Goal: Go to known website: Access a specific website the user already knows

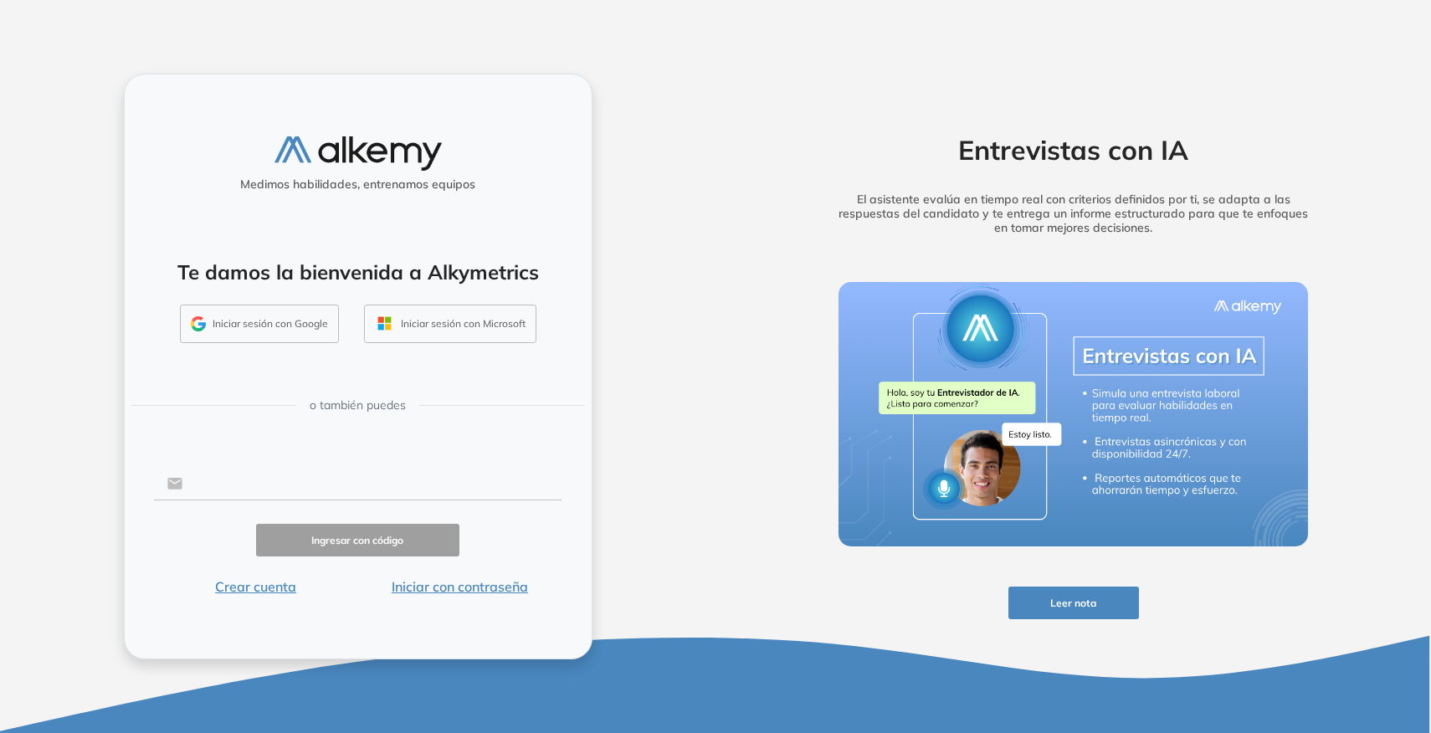
click at [370, 477] on input "text" at bounding box center [371, 484] width 379 height 32
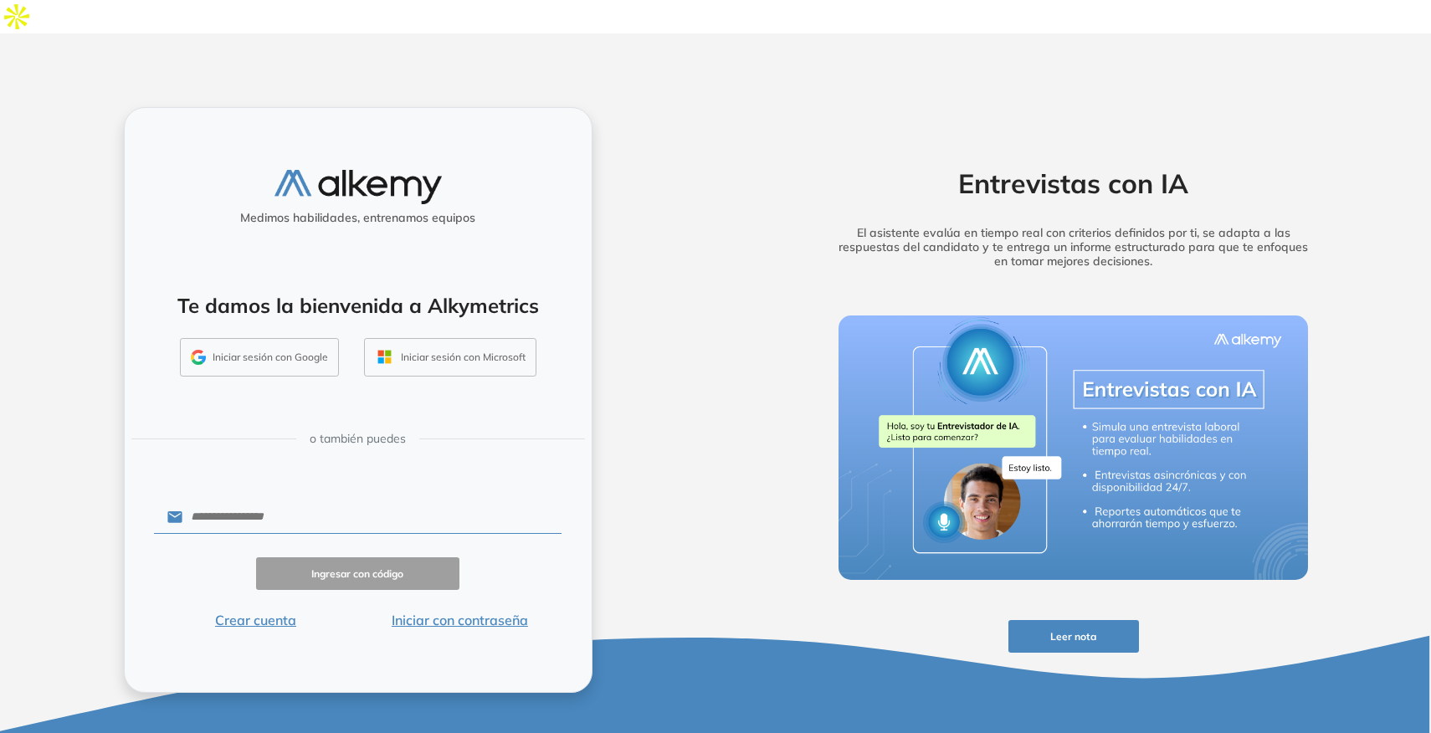
click at [441, 449] on div "Medimos habilidades, entrenamos equipos Te damos la bienvenida a Alkymetrics In…" at bounding box center [358, 400] width 469 height 587
click at [431, 610] on button "Iniciar con contraseña" at bounding box center [459, 620] width 204 height 20
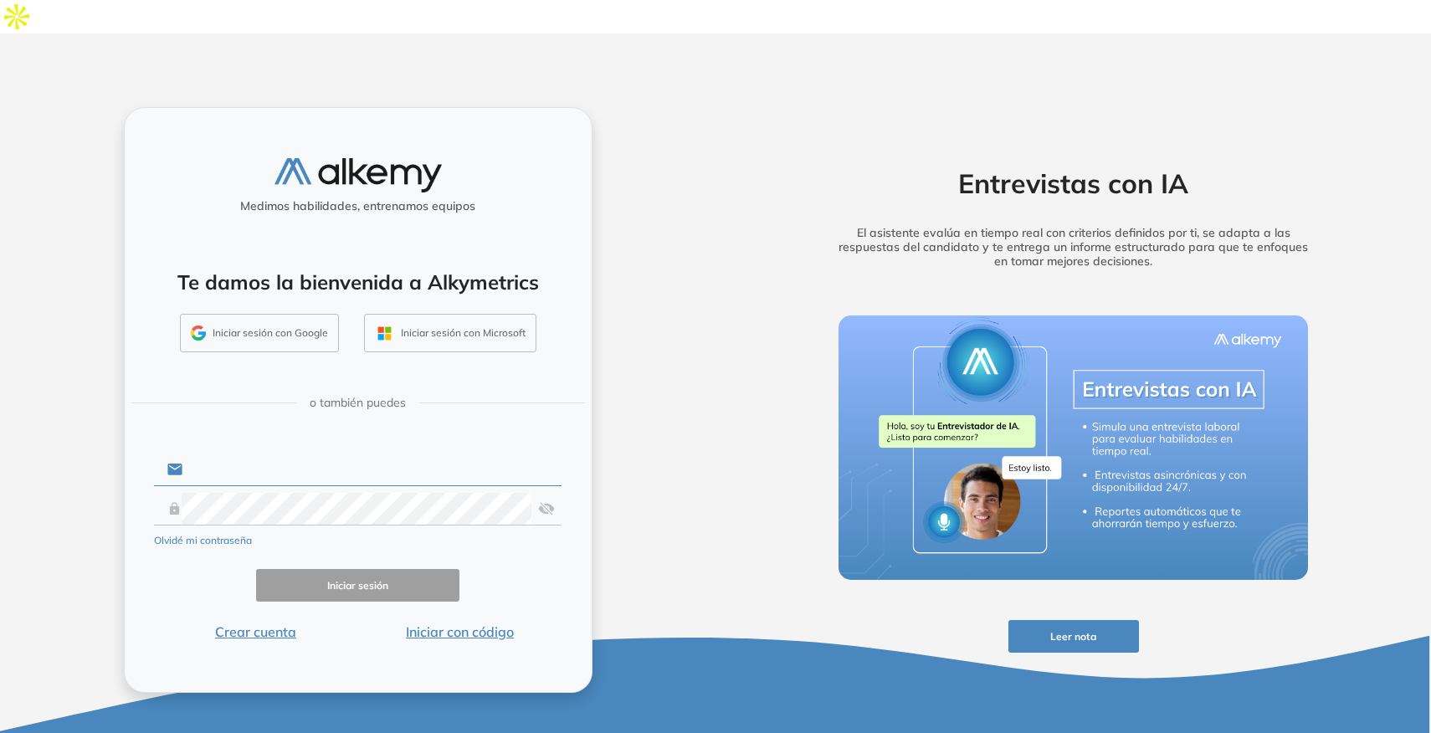
click at [342, 454] on input "text" at bounding box center [371, 470] width 379 height 32
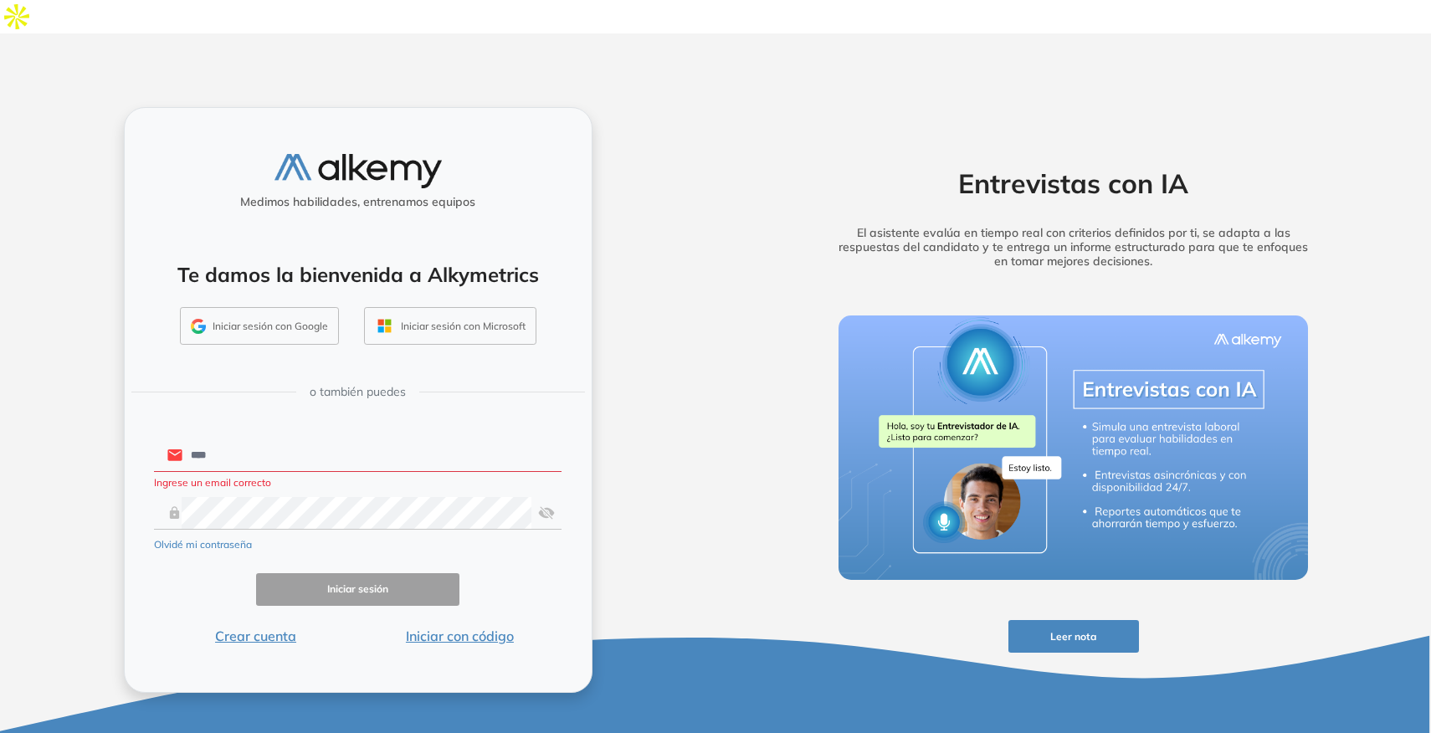
type input "**********"
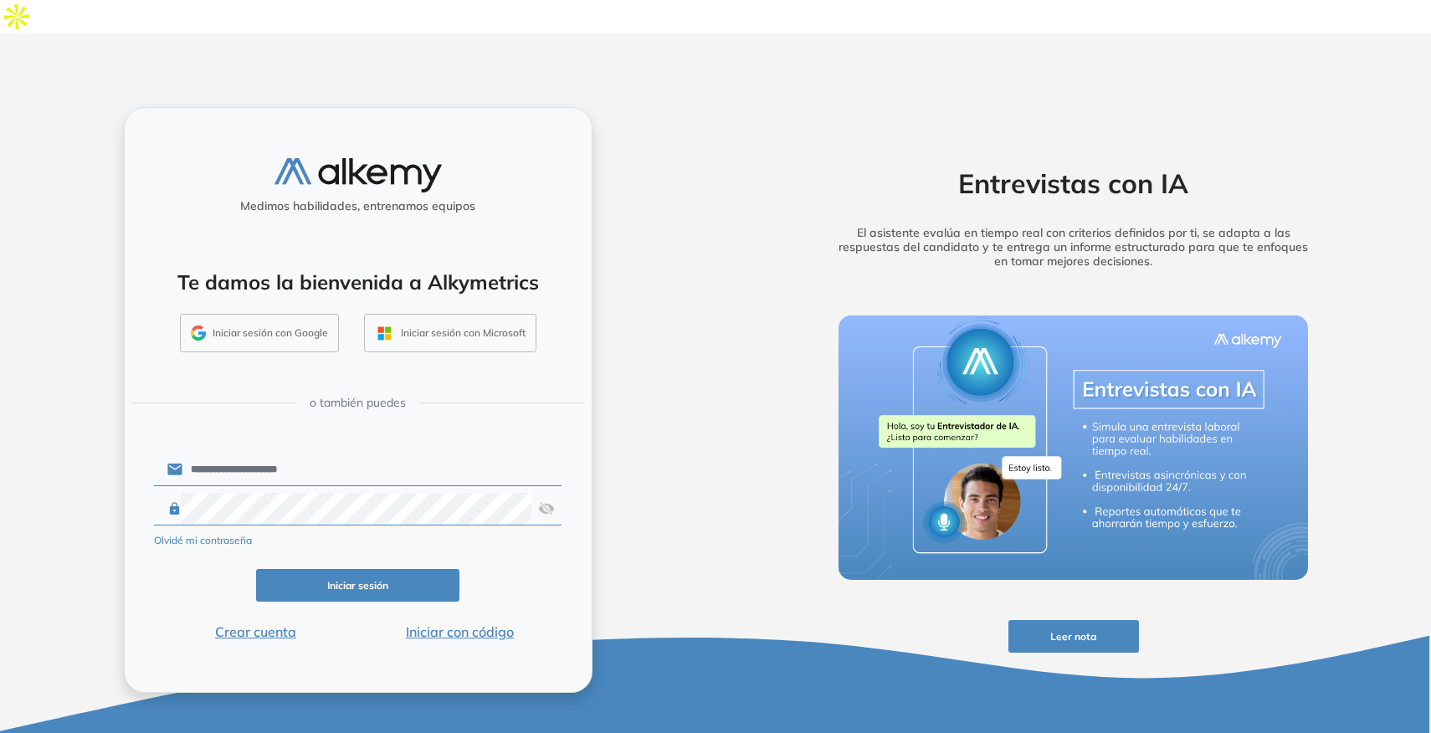
click at [353, 569] on button "Iniciar sesión" at bounding box center [358, 585] width 204 height 33
